Goal: Task Accomplishment & Management: Manage account settings

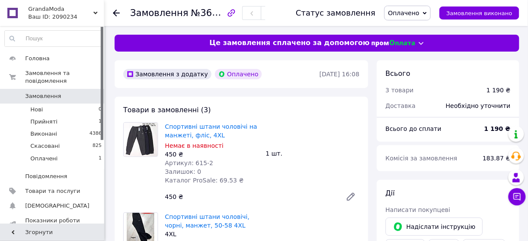
click at [417, 16] on span "Оплачено" at bounding box center [403, 13] width 31 height 7
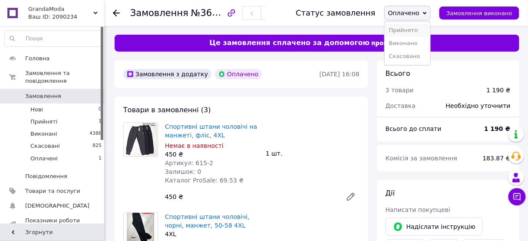
click at [412, 29] on li "Прийнято" at bounding box center [407, 30] width 46 height 13
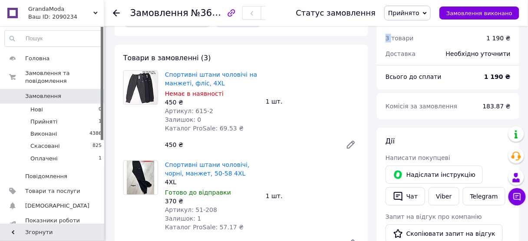
scroll to position [69, 0]
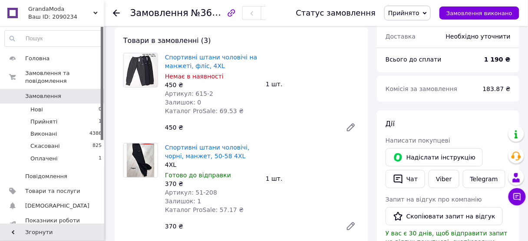
click at [252, 69] on span "Спортивні штани чоловічі на манжеті, фліс, 4XL" at bounding box center [212, 61] width 94 height 17
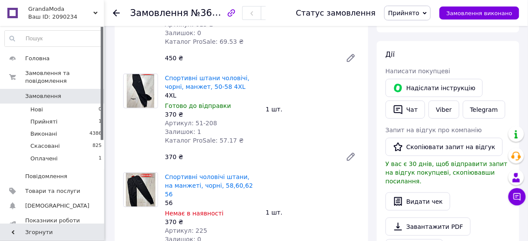
scroll to position [139, 0]
click at [412, 109] on button "Чат" at bounding box center [404, 110] width 39 height 18
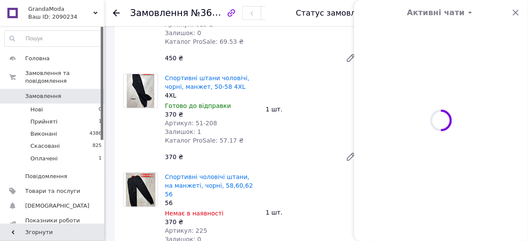
click at [412, 109] on button "Чат" at bounding box center [404, 110] width 39 height 18
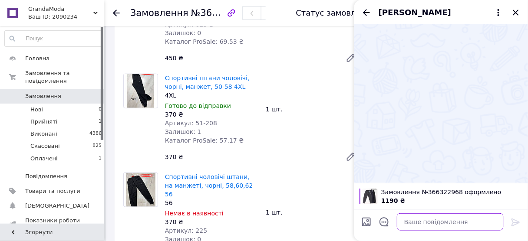
click at [417, 224] on textarea at bounding box center [450, 221] width 107 height 17
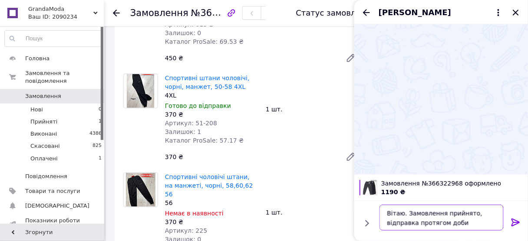
drag, startPoint x: 466, startPoint y: 222, endPoint x: 386, endPoint y: 210, distance: 80.3
click at [386, 210] on textarea "Вітаю. Замовлення прийнято, відправка протягом доби" at bounding box center [441, 218] width 124 height 26
drag, startPoint x: 462, startPoint y: 227, endPoint x: 384, endPoint y: 209, distance: 80.6
click at [384, 209] on textarea "Вітаю. Замовлення прийнято, відправка протягом доби" at bounding box center [441, 218] width 124 height 26
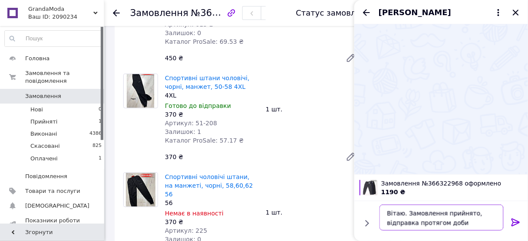
click at [384, 209] on textarea "Вітаю. Замовлення прийнято, відправка протягом доби" at bounding box center [441, 218] width 124 height 26
drag, startPoint x: 461, startPoint y: 228, endPoint x: 377, endPoint y: 214, distance: 85.7
click at [377, 214] on div "Вітаю. Замовлення прийнято, відправка протягом доби Вітаю. Замовлення прийнято,…" at bounding box center [441, 217] width 131 height 33
type textarea "Вітаю. Замовлення прийнято, відправка протягом доби"
click at [234, 58] on div "450 ₴" at bounding box center [249, 58] width 177 height 12
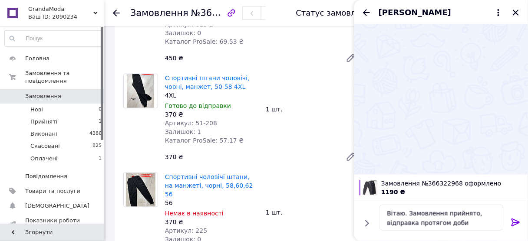
click at [516, 223] on icon at bounding box center [515, 222] width 10 height 10
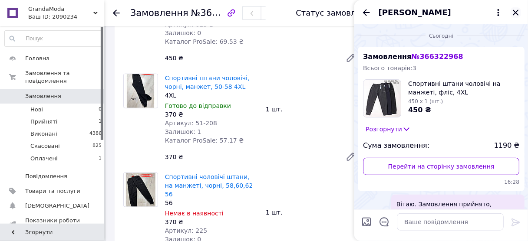
click at [517, 14] on icon "Закрити" at bounding box center [515, 13] width 6 height 6
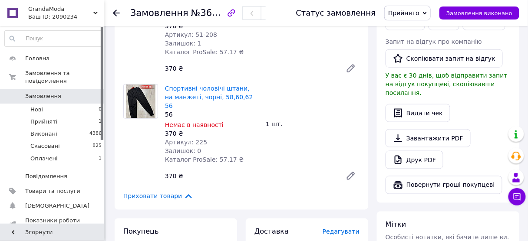
scroll to position [208, 0]
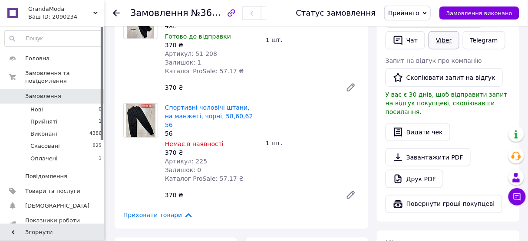
click at [439, 42] on link "Viber" at bounding box center [443, 40] width 30 height 18
click at [321, 50] on div "Спортивні штани чоловічі, чорні, манжет, 50-58 4XL 4XL Готово до відправки 370 …" at bounding box center [261, 50] width 201 height 95
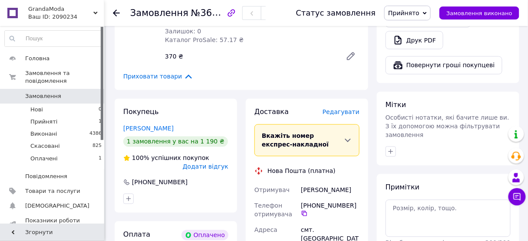
click at [109, 42] on div "Замовлення №366322968 Статус замовлення Прийнято Виконано Скасовано Оплачено За…" at bounding box center [317, 148] width 422 height 938
click at [344, 109] on span "Редагувати" at bounding box center [340, 112] width 37 height 7
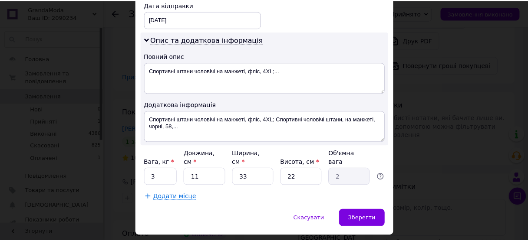
scroll to position [427, 0]
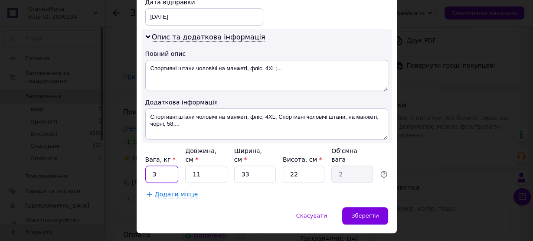
click at [166, 166] on input "3" at bounding box center [161, 174] width 33 height 17
type input "2"
click at [368, 213] on span "Зберегти" at bounding box center [364, 216] width 27 height 7
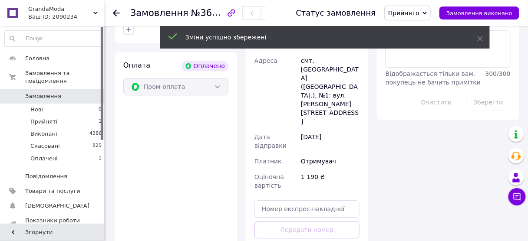
scroll to position [521, 0]
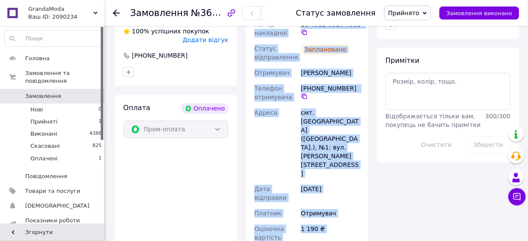
scroll to position [483, 0]
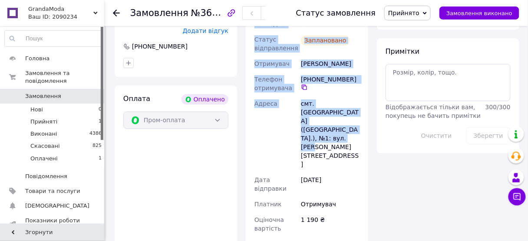
drag, startPoint x: 298, startPoint y: 139, endPoint x: 360, endPoint y: 115, distance: 66.9
click at [360, 115] on div "Номер накладної 20 4512 6916 7581   Статус відправлення Заплановано Отримувач Б…" at bounding box center [307, 133] width 108 height 253
click at [360, 115] on div "смт. Чорний Острів (Хмельницька обл.), №1: вул. Глібова,21" at bounding box center [330, 134] width 62 height 76
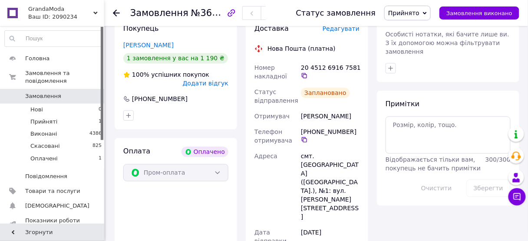
scroll to position [414, 0]
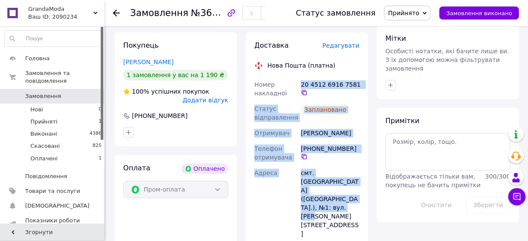
drag, startPoint x: 300, startPoint y: 76, endPoint x: 363, endPoint y: 185, distance: 125.8
click at [363, 185] on div "Доставка Редагувати Нова Пошта (платна) Номер накладної 20 4512 6916 7581   Ста…" at bounding box center [307, 197] width 122 height 331
copy div "20 4512 6916 7581   Статус відправлення Заплановано Отримувач Банашко Юрій Теле…"
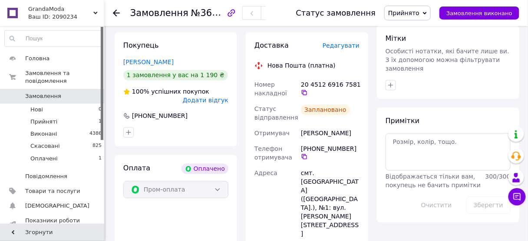
click at [108, 86] on div "Замовлення №366322968 Статус замовлення Прийнято Виконано Скасовано Оплачено За…" at bounding box center [317, 132] width 422 height 1041
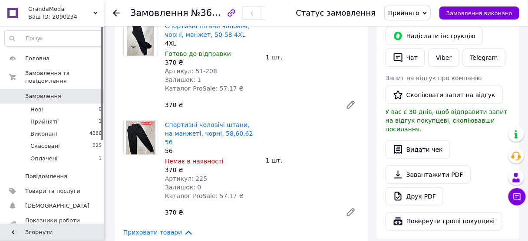
scroll to position [208, 0]
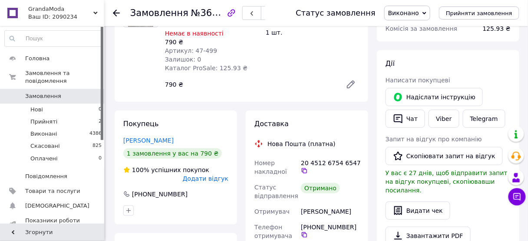
scroll to position [139, 0]
